Goal: Information Seeking & Learning: Learn about a topic

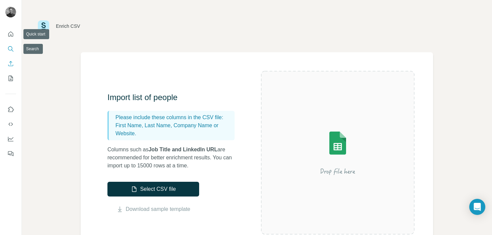
click at [12, 55] on nav at bounding box center [10, 56] width 11 height 56
click at [12, 53] on button "Search" at bounding box center [10, 49] width 11 height 12
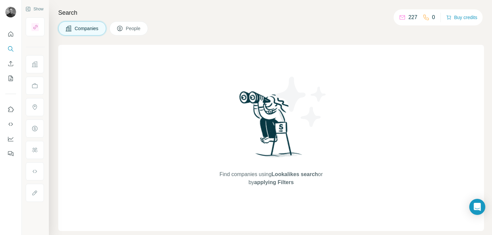
click at [102, 36] on div "Search Companies People Find companies using Lookalikes search or by applying F…" at bounding box center [270, 117] width 443 height 235
click at [94, 32] on button "Companies" at bounding box center [82, 28] width 48 height 14
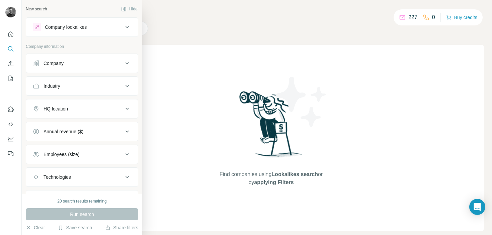
click at [66, 64] on div "Company" at bounding box center [78, 63] width 90 height 7
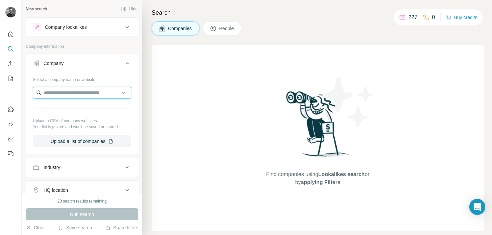
click at [75, 91] on input "text" at bounding box center [82, 93] width 98 height 12
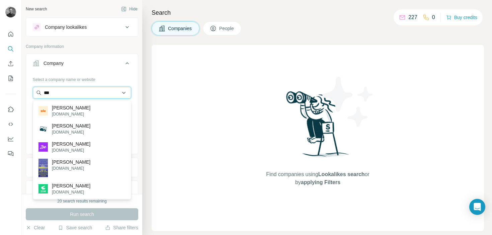
click at [85, 93] on input "***" at bounding box center [82, 93] width 98 height 12
paste input "**********"
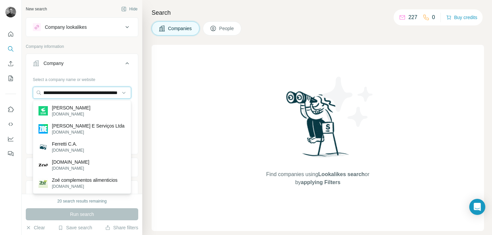
type input "**********"
click at [128, 92] on input "**********" at bounding box center [82, 93] width 98 height 12
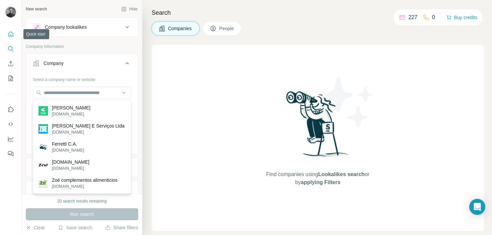
click at [12, 36] on icon "Quick start" at bounding box center [10, 33] width 5 height 5
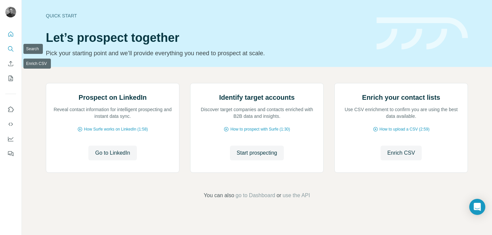
click at [15, 50] on button "Search" at bounding box center [10, 49] width 11 height 12
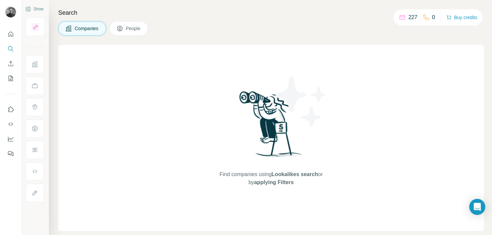
click at [122, 28] on icon at bounding box center [119, 28] width 7 height 7
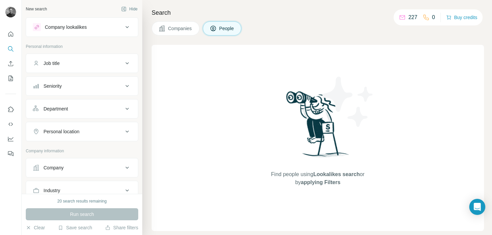
click at [225, 39] on div "Search Companies People Find people using Lookalikes search or by applying Filt…" at bounding box center [316, 117] width 349 height 235
click at [227, 23] on button "People" at bounding box center [222, 28] width 39 height 14
click at [94, 67] on button "Job title" at bounding box center [82, 63] width 112 height 16
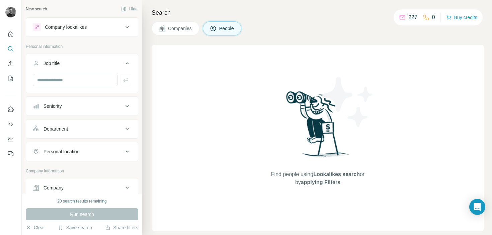
click at [83, 108] on div "Seniority" at bounding box center [78, 106] width 90 height 7
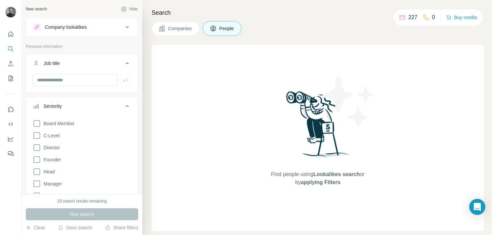
click at [83, 108] on div "Seniority" at bounding box center [78, 106] width 90 height 7
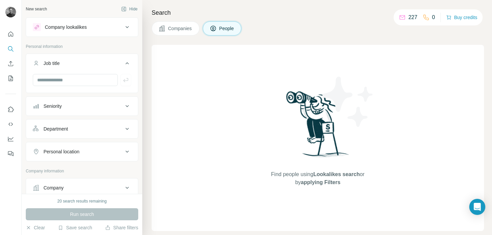
click at [102, 30] on div "Company lookalikes" at bounding box center [78, 27] width 90 height 8
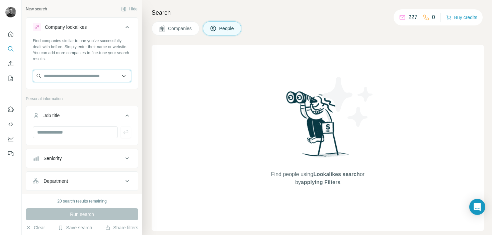
click at [86, 80] on input "text" at bounding box center [82, 76] width 98 height 12
type input "***"
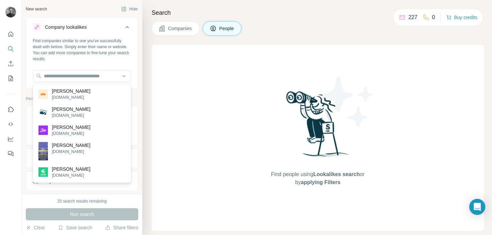
click at [148, 110] on div "Search Companies People Find people using Lookalikes search or by applying Filt…" at bounding box center [316, 117] width 349 height 235
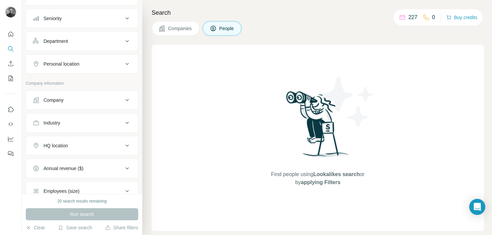
scroll to position [137, 0]
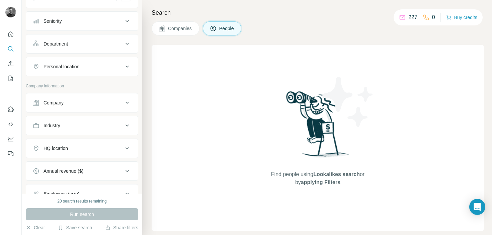
click at [84, 106] on div "Company" at bounding box center [78, 102] width 90 height 7
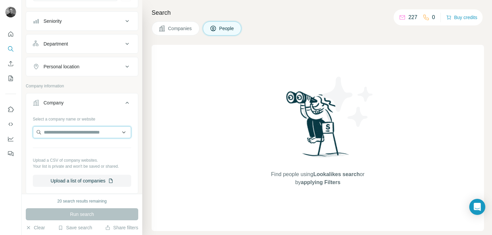
click at [93, 131] on input "text" at bounding box center [82, 132] width 98 height 12
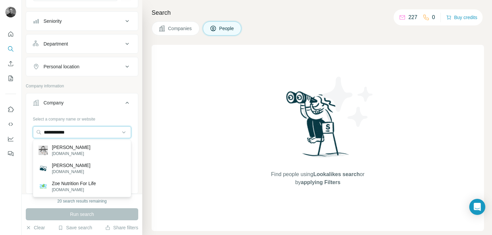
type input "**********"
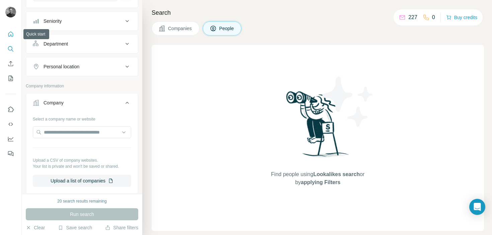
click at [9, 36] on icon "Quick start" at bounding box center [10, 34] width 7 height 7
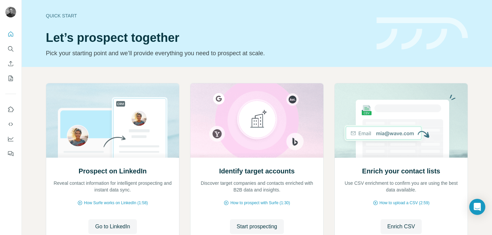
scroll to position [54, 0]
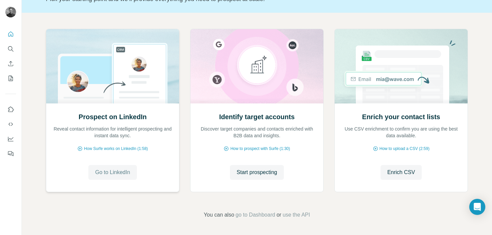
click at [110, 171] on span "Go to LinkedIn" at bounding box center [112, 172] width 35 height 8
click at [12, 78] on icon "My lists" at bounding box center [10, 78] width 7 height 7
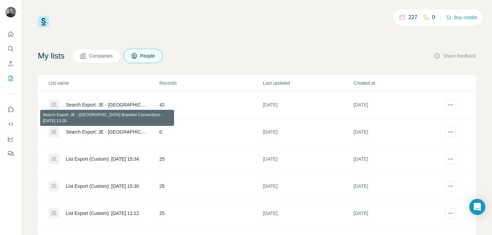
click at [116, 132] on div "Search Export: JE - France Branded Connections - 01/08/2025 13:26" at bounding box center [107, 131] width 82 height 7
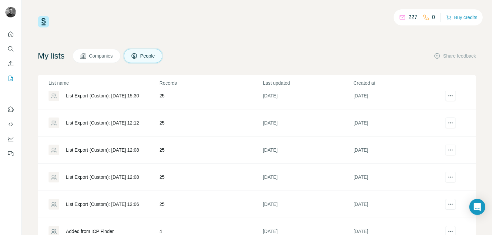
scroll to position [107, 0]
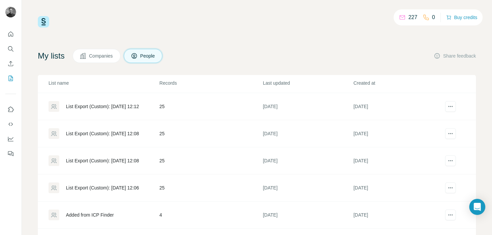
click at [107, 187] on div "List Export (Custom): 22/07/2025 12:06" at bounding box center [102, 187] width 73 height 7
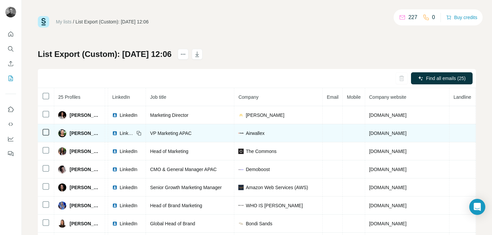
scroll to position [0, 43]
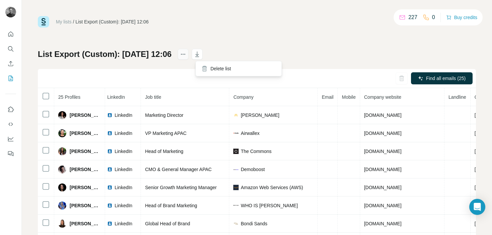
click at [186, 55] on icon "actions" at bounding box center [183, 54] width 7 height 7
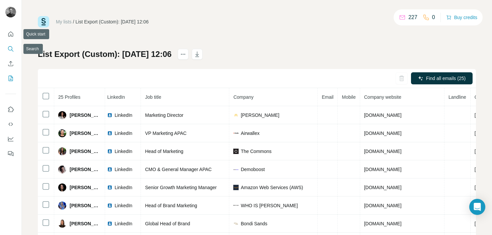
click at [8, 47] on icon "Search" at bounding box center [10, 48] width 7 height 7
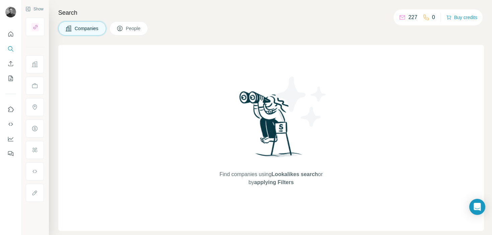
click at [129, 27] on span "People" at bounding box center [133, 28] width 15 height 7
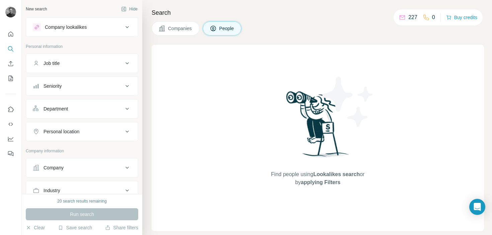
click at [175, 28] on span "Companies" at bounding box center [180, 28] width 24 height 7
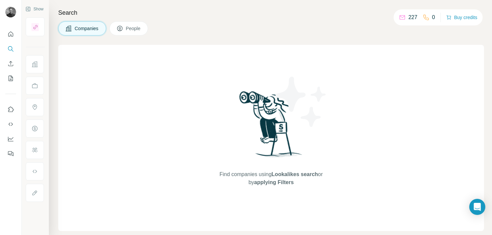
click at [133, 29] on span "People" at bounding box center [133, 28] width 15 height 7
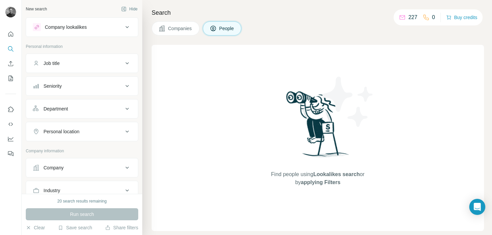
click at [70, 62] on div "Job title" at bounding box center [78, 63] width 90 height 7
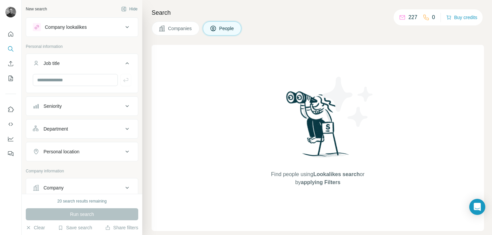
click at [63, 86] on div at bounding box center [82, 82] width 112 height 17
click at [62, 104] on div "Seniority" at bounding box center [52, 106] width 18 height 7
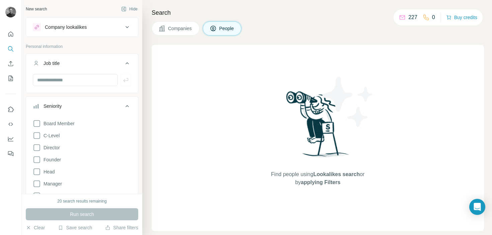
click at [85, 33] on button "Company lookalikes" at bounding box center [82, 27] width 112 height 16
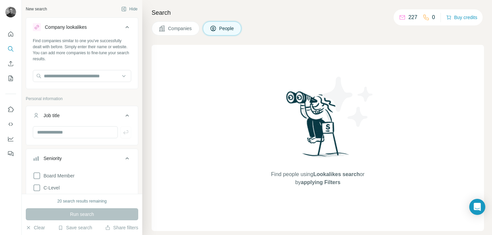
click at [94, 26] on div "Company lookalikes" at bounding box center [78, 27] width 90 height 8
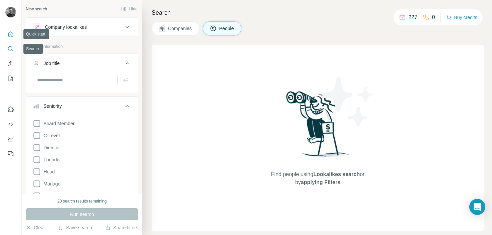
click at [11, 36] on icon "Quick start" at bounding box center [10, 34] width 7 height 7
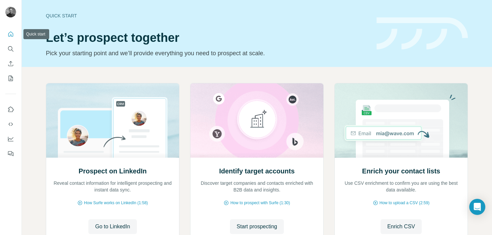
click at [12, 33] on icon "Quick start" at bounding box center [10, 34] width 7 height 7
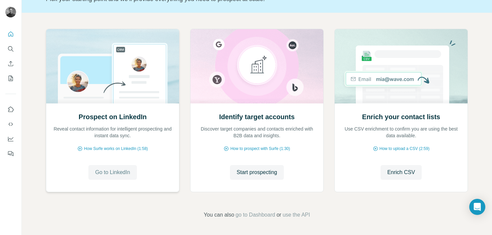
click at [100, 174] on span "Go to LinkedIn" at bounding box center [112, 172] width 35 height 8
click at [8, 44] on button "Search" at bounding box center [10, 49] width 11 height 12
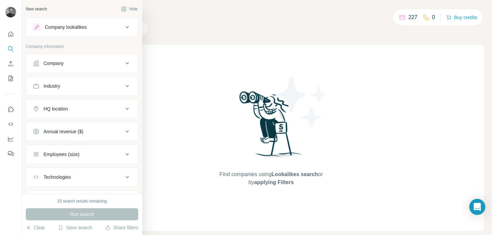
scroll to position [34, 0]
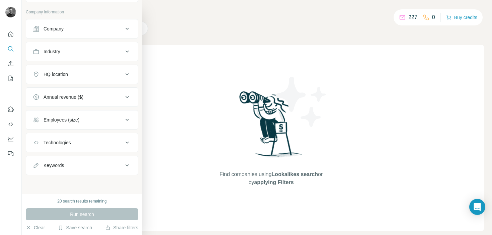
click at [72, 30] on div "Company" at bounding box center [78, 28] width 90 height 7
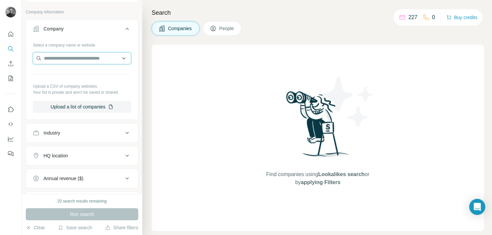
click at [69, 56] on input "text" at bounding box center [82, 58] width 98 height 12
type input "*"
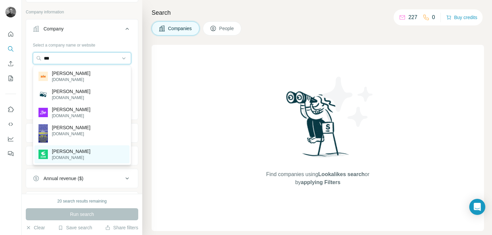
type input "***"
click at [84, 155] on div "Zoe zoe.com" at bounding box center [81, 154] width 95 height 18
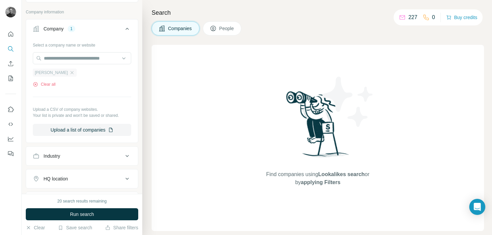
click at [43, 73] on div "Zoe" at bounding box center [55, 73] width 44 height 8
drag, startPoint x: 64, startPoint y: 61, endPoint x: 48, endPoint y: 69, distance: 17.1
click at [64, 61] on input "text" at bounding box center [82, 58] width 98 height 12
drag, startPoint x: 29, startPoint y: 72, endPoint x: 38, endPoint y: 71, distance: 9.1
click at [29, 72] on div "Select a company name or website Zoe Clear all Upload a CSV of company websites…" at bounding box center [82, 90] width 112 height 102
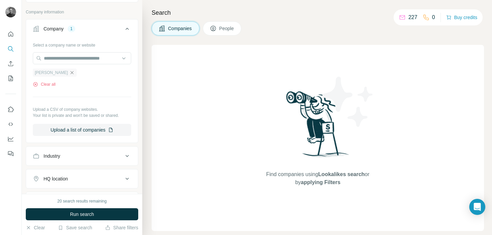
click at [69, 71] on icon "button" at bounding box center [71, 72] width 5 height 5
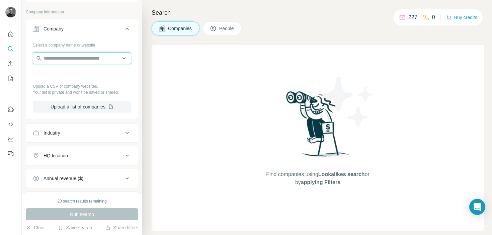
click at [50, 61] on input "text" at bounding box center [82, 58] width 98 height 12
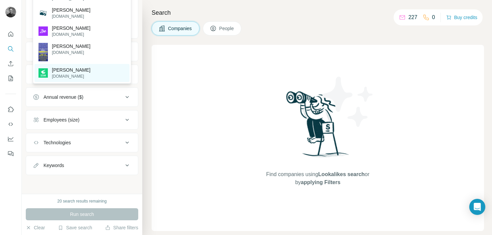
scroll to position [90, 0]
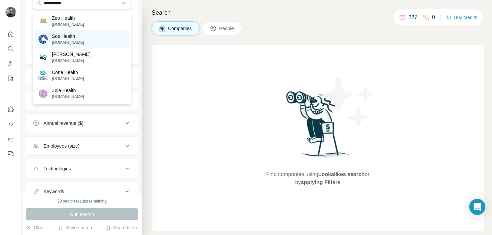
type input "**********"
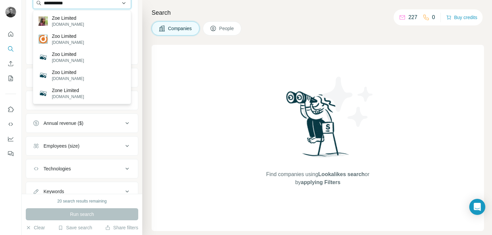
click at [93, 3] on input "**********" at bounding box center [82, 3] width 98 height 12
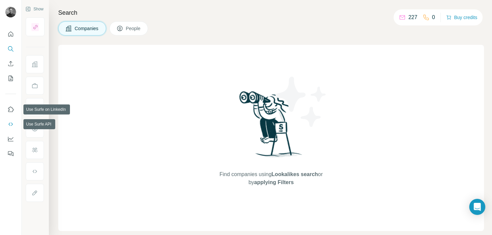
click at [14, 124] on icon "Use Surfe API" at bounding box center [10, 124] width 7 height 7
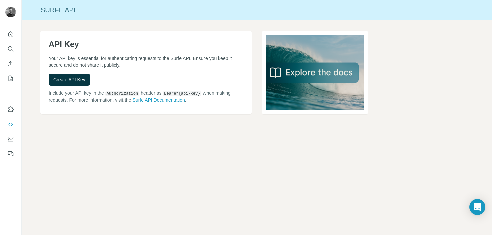
click at [13, 116] on nav at bounding box center [10, 131] width 11 height 56
click at [11, 110] on icon "Use Surfe on LinkedIn" at bounding box center [10, 109] width 7 height 7
